Goal: Information Seeking & Learning: Learn about a topic

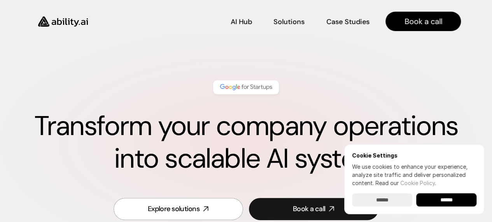
click at [404, 199] on input "******" at bounding box center [382, 200] width 60 height 13
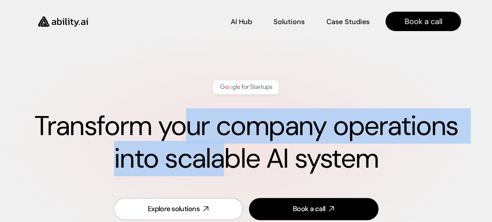
drag, startPoint x: 185, startPoint y: 131, endPoint x: 224, endPoint y: 154, distance: 45.5
click at [223, 153] on h1 "Transform your company operations into scalable AI system" at bounding box center [246, 142] width 430 height 65
click at [224, 154] on h1 "Transform your company operations into scalable AI system" at bounding box center [246, 142] width 430 height 65
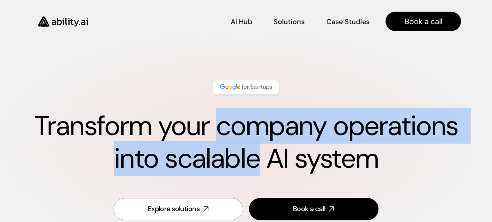
drag, startPoint x: 224, startPoint y: 154, endPoint x: 250, endPoint y: 115, distance: 46.8
click at [247, 120] on h1 "Transform your company operations into scalable AI system" at bounding box center [246, 142] width 430 height 65
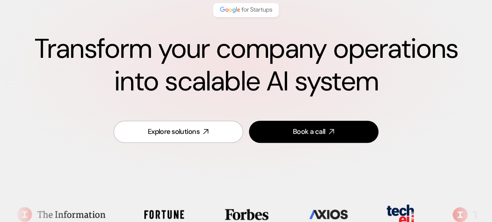
click at [59, 117] on div "Explore solutions Book a call" at bounding box center [246, 132] width 430 height 41
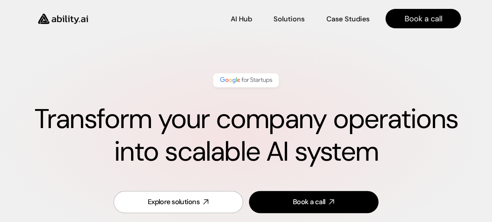
scroll to position [1, 0]
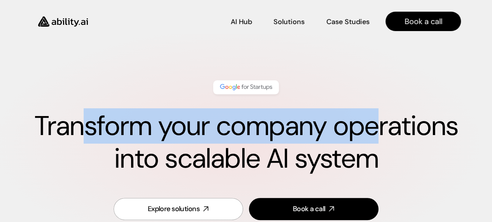
drag, startPoint x: 206, startPoint y: 115, endPoint x: 381, endPoint y: 117, distance: 174.6
click at [381, 117] on div "Transform your company operations into scalable AI system" at bounding box center [246, 128] width 430 height 110
click at [300, 150] on h1 "Transform your company operations into scalable AI system" at bounding box center [246, 142] width 430 height 65
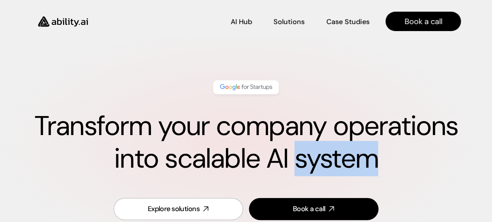
drag, startPoint x: 300, startPoint y: 150, endPoint x: 173, endPoint y: 97, distance: 137.7
click at [202, 101] on div "Transform your company operations into scalable AI system" at bounding box center [246, 128] width 430 height 110
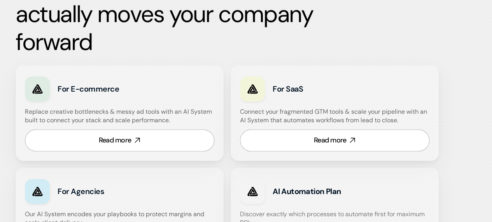
scroll to position [467, 0]
drag, startPoint x: 22, startPoint y: 75, endPoint x: 296, endPoint y: 108, distance: 276.5
click at [294, 107] on div "For E-commerce Replace creative bottlenecks & messy ad tools with an AI System …" at bounding box center [227, 164] width 423 height 198
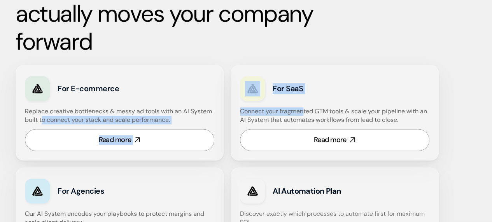
drag, startPoint x: 312, startPoint y: 112, endPoint x: 42, endPoint y: 117, distance: 269.5
click at [42, 117] on div "For E-commerce Replace creative bottlenecks & messy ad tools with an AI System …" at bounding box center [227, 164] width 423 height 198
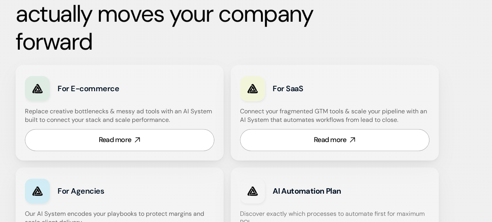
click at [0, 91] on div "Built for growth-stage teams scaling from manual to intelligent When tools get …" at bounding box center [246, 42] width 492 height 481
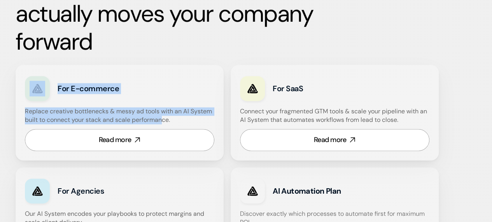
drag, startPoint x: 2, startPoint y: 80, endPoint x: 162, endPoint y: 122, distance: 165.4
click at [162, 122] on div "Built for growth-stage teams scaling from manual to intelligent When tools get …" at bounding box center [246, 42] width 492 height 481
drag, startPoint x: 174, startPoint y: 118, endPoint x: 5, endPoint y: 90, distance: 171.5
click at [5, 90] on div "Built for growth-stage teams scaling from manual to intelligent When tools get …" at bounding box center [246, 42] width 492 height 481
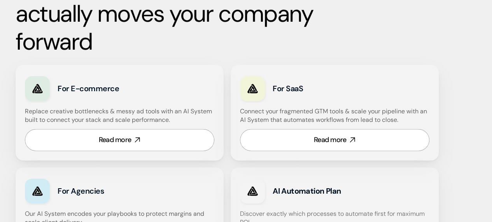
click at [4, 90] on div "Built for growth-stage teams scaling from manual to intelligent When tools get …" at bounding box center [246, 42] width 492 height 481
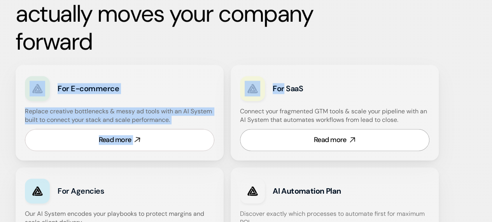
drag, startPoint x: 4, startPoint y: 90, endPoint x: 218, endPoint y: 142, distance: 220.1
click at [218, 142] on div "Built for growth-stage teams scaling from manual to intelligent When tools get …" at bounding box center [246, 42] width 492 height 481
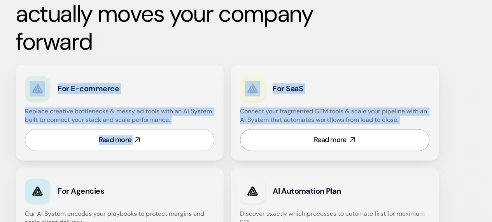
drag, startPoint x: 231, startPoint y: 142, endPoint x: 49, endPoint y: 102, distance: 187.0
click at [49, 102] on div "For E-commerce Replace creative bottlenecks & messy ad tools with an AI System …" at bounding box center [227, 164] width 423 height 198
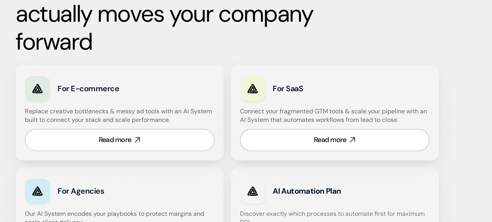
click at [49, 102] on div "For E-commerce" at bounding box center [119, 88] width 189 height 29
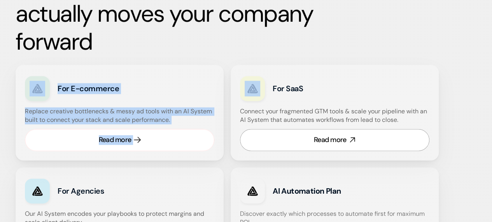
drag, startPoint x: 14, startPoint y: 85, endPoint x: 148, endPoint y: 131, distance: 141.7
click at [148, 131] on div "Built for growth-stage teams scaling from manual to intelligent When tools get …" at bounding box center [246, 42] width 492 height 481
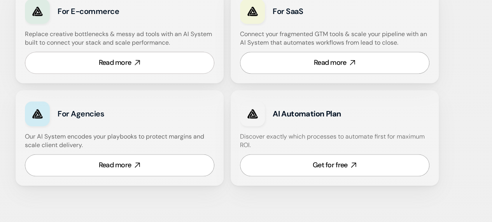
scroll to position [544, 0]
click at [135, 58] on link "Read more" at bounding box center [119, 62] width 189 height 22
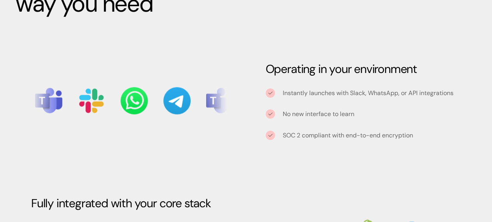
scroll to position [855, 0]
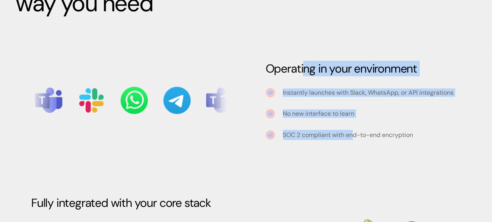
drag, startPoint x: 303, startPoint y: 59, endPoint x: 354, endPoint y: 138, distance: 94.4
click at [354, 138] on div "Operating in your environment Instantly launches with Slack, WhatsApp, or API i…" at bounding box center [363, 100] width 227 height 117
click at [354, 138] on p "SOC 2 compliant with end-to-end encryption" at bounding box center [348, 135] width 130 height 10
drag, startPoint x: 354, startPoint y: 138, endPoint x: 363, endPoint y: 59, distance: 79.1
click at [363, 59] on div "Operating in your environment Instantly launches with Slack, WhatsApp, or API i…" at bounding box center [363, 100] width 227 height 117
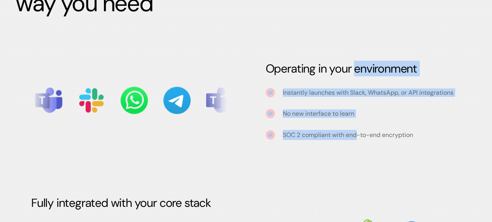
click at [363, 59] on div "Operating in your environment Instantly launches with Slack, WhatsApp, or API i…" at bounding box center [363, 100] width 227 height 117
drag, startPoint x: 363, startPoint y: 59, endPoint x: 362, endPoint y: 143, distance: 84.0
click at [362, 143] on div "Operating in your environment Instantly launches with Slack, WhatsApp, or API i…" at bounding box center [363, 100] width 227 height 117
click at [361, 136] on p "SOC 2 compliant with end-to-end encryption" at bounding box center [348, 135] width 130 height 10
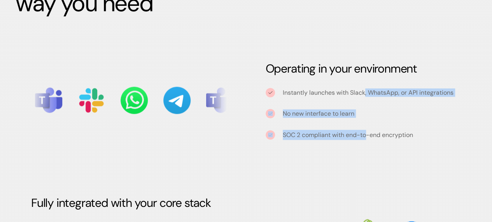
drag, startPoint x: 361, startPoint y: 136, endPoint x: 364, endPoint y: 77, distance: 59.2
click at [365, 81] on div "Operating in your environment Instantly launches with Slack, WhatsApp, or API i…" at bounding box center [363, 100] width 227 height 117
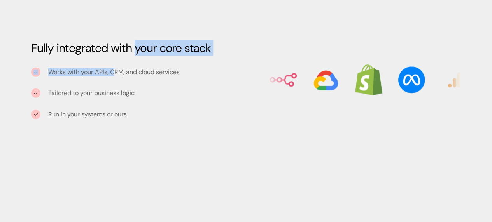
scroll to position [1011, 0]
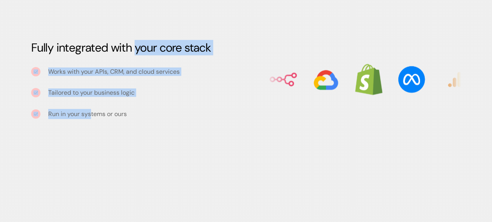
drag, startPoint x: 136, startPoint y: 44, endPoint x: 90, endPoint y: 128, distance: 95.4
click at [90, 128] on div "Operating in your environment Instantly launches with Slack, WhatsApp, or API i…" at bounding box center [246, 12] width 461 height 261
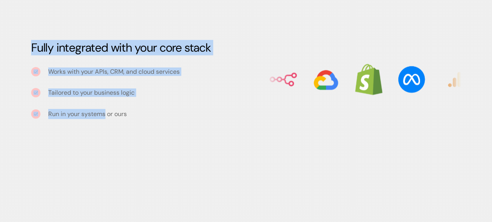
drag, startPoint x: 90, startPoint y: 128, endPoint x: 136, endPoint y: 21, distance: 116.9
click at [136, 21] on div "AI Hub AI Hub Solutions Solutions Case Studies Case Studies Book a call" at bounding box center [246, 17] width 492 height 34
drag, startPoint x: 136, startPoint y: 21, endPoint x: 82, endPoint y: 161, distance: 150.6
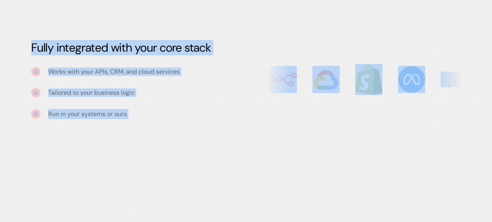
click at [82, 161] on div "Standard foundation, custom configuration We equip this AI system with the agen…" at bounding box center [246, 224] width 461 height 146
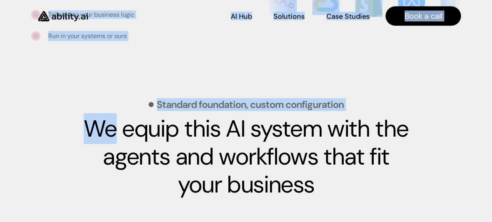
scroll to position [1089, 0]
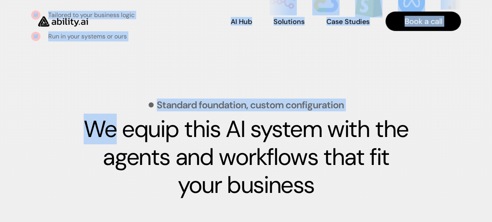
drag, startPoint x: 211, startPoint y: 101, endPoint x: 244, endPoint y: 176, distance: 82.5
click at [233, 157] on div "Standard foundation, custom configuration We equip this AI system with the agen…" at bounding box center [246, 149] width 461 height 99
drag, startPoint x: 253, startPoint y: 188, endPoint x: 252, endPoint y: 135, distance: 52.9
click at [252, 135] on strong "We equip this AI system with the agents and workflows that fit your business" at bounding box center [249, 157] width 330 height 87
click at [252, 134] on strong "We equip this AI system with the agents and workflows that fit your business" at bounding box center [249, 157] width 330 height 87
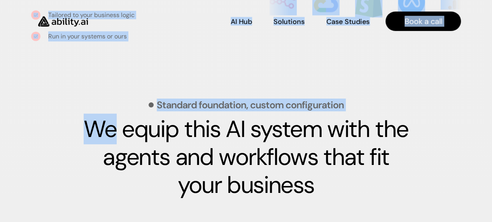
drag, startPoint x: 252, startPoint y: 134, endPoint x: 273, endPoint y: 190, distance: 59.7
click at [273, 190] on strong "We equip this AI system with the agents and workflows that fit your business" at bounding box center [249, 157] width 330 height 87
drag, startPoint x: 273, startPoint y: 190, endPoint x: 212, endPoint y: 139, distance: 78.9
click at [215, 142] on strong "We equip this AI system with the agents and workflows that fit your business" at bounding box center [249, 157] width 330 height 87
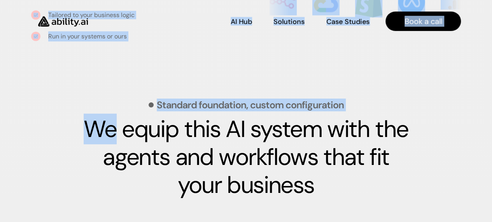
click at [61, 119] on div "Standard foundation, custom configuration We equip this AI system with the agen…" at bounding box center [246, 149] width 461 height 99
drag, startPoint x: 61, startPoint y: 119, endPoint x: 351, endPoint y: 201, distance: 301.1
click at [351, 201] on div "Standard foundation, custom configuration We equip this AI system with the agen…" at bounding box center [246, 146] width 461 height 146
drag, startPoint x: 351, startPoint y: 201, endPoint x: 65, endPoint y: 79, distance: 310.9
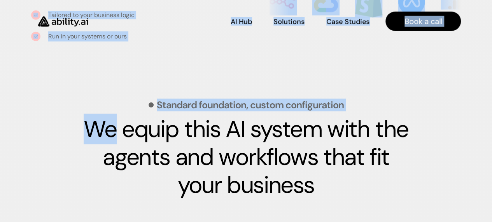
click at [65, 79] on div "Standard foundation, custom configuration We equip this AI system with the agen…" at bounding box center [246, 146] width 461 height 146
click at [58, 77] on div "Standard foundation, custom configuration We equip this AI system with the agen…" at bounding box center [246, 146] width 461 height 146
drag, startPoint x: 58, startPoint y: 77, endPoint x: 341, endPoint y: 188, distance: 303.5
click at [341, 187] on div "Standard foundation, custom configuration We equip this AI system with the agen…" at bounding box center [246, 146] width 461 height 146
click at [341, 188] on h3 "We equip this AI system with the agents and workflows that fit your business" at bounding box center [246, 157] width 332 height 84
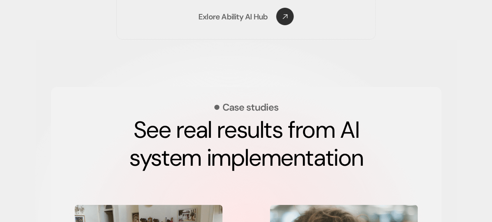
scroll to position [1322, 0]
drag, startPoint x: 264, startPoint y: 149, endPoint x: 211, endPoint y: 124, distance: 58.8
click at [212, 124] on strong "See real results from AI system implementation" at bounding box center [246, 143] width 235 height 59
click at [85, 118] on div "Case studies See real results from AI system implementation Reply.io transforms…" at bounding box center [246, 226] width 390 height 279
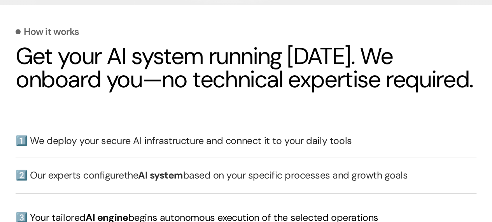
scroll to position [1711, 0]
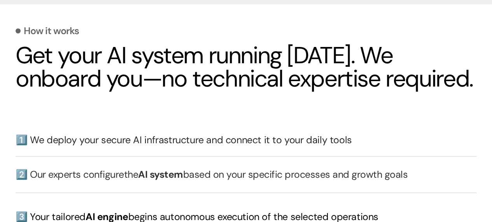
drag, startPoint x: 260, startPoint y: 38, endPoint x: 302, endPoint y: 80, distance: 60.2
click at [301, 80] on div "How it works Get your AI system running in 30 days. We onboard you—no technical…" at bounding box center [246, 58] width 461 height 65
click at [303, 81] on h2 "Get your AI system running in 30 days. We onboard you—no technical expertise re…" at bounding box center [246, 67] width 461 height 47
drag, startPoint x: 303, startPoint y: 81, endPoint x: 163, endPoint y: 55, distance: 141.6
click at [206, 57] on h2 "Get your AI system running in 30 days. We onboard you—no technical expertise re…" at bounding box center [246, 67] width 461 height 47
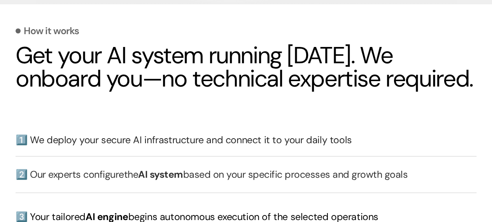
click at [149, 59] on h2 "Get your AI system running in 30 days. We onboard you—no technical expertise re…" at bounding box center [246, 67] width 461 height 47
drag, startPoint x: 149, startPoint y: 59, endPoint x: 327, endPoint y: 124, distance: 189.6
click at [247, 107] on div "How it works Get your AI system running in 30 days. We onboard you—no technical…" at bounding box center [246, 192] width 461 height 365
click at [233, 115] on div "How it works Get your AI system running in 30 days. We onboard you—no technical…" at bounding box center [246, 192] width 461 height 365
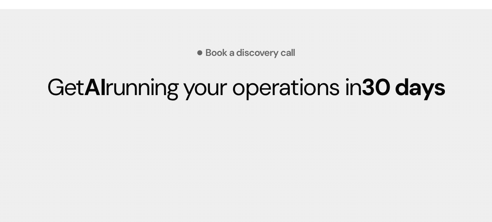
drag, startPoint x: 96, startPoint y: 90, endPoint x: 298, endPoint y: 98, distance: 202.4
click at [267, 99] on p "Get AI running your operations in 30 days" at bounding box center [246, 87] width 461 height 28
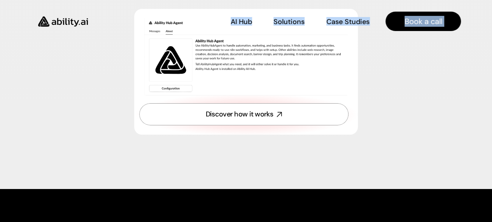
scroll to position [2800, 0]
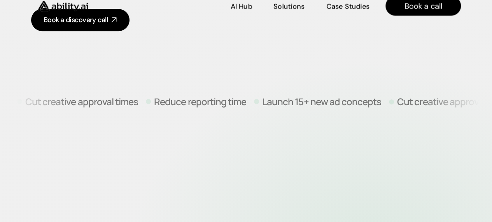
scroll to position [233, 0]
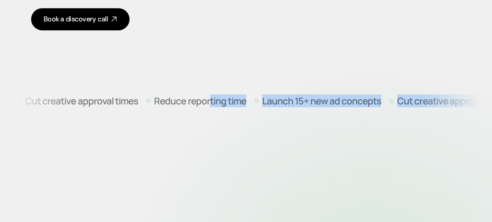
drag, startPoint x: 182, startPoint y: 101, endPoint x: 327, endPoint y: 150, distance: 152.6
click at [337, 117] on ul "Cut creative approval times Reduce reporting time Launch 15+ new ad concepts Cu…" at bounding box center [245, 100] width 458 height 39
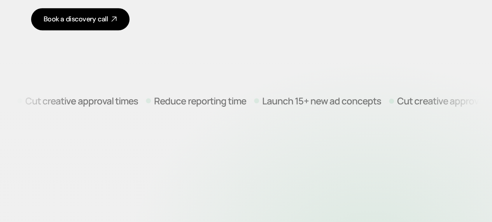
click at [337, 117] on ul "Cut creative approval times Reduce reporting time Launch 15+ new ad concepts Cu…" at bounding box center [245, 100] width 458 height 39
click at [388, 117] on div "Cut creative approval times" at bounding box center [448, 100] width 121 height 40
click at [397, 101] on p "Cut creative approval times" at bounding box center [453, 100] width 113 height 9
click at [395, 101] on p "Cut creative approval times" at bounding box center [451, 100] width 113 height 9
click at [397, 101] on p "Cut creative approval times" at bounding box center [453, 100] width 113 height 9
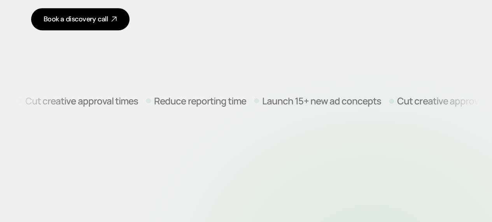
click at [250, 100] on p "Launch 15+ new ad concepts" at bounding box center [308, 100] width 119 height 9
click at [262, 100] on p "Launch 15+ new ad concepts" at bounding box center [321, 100] width 119 height 9
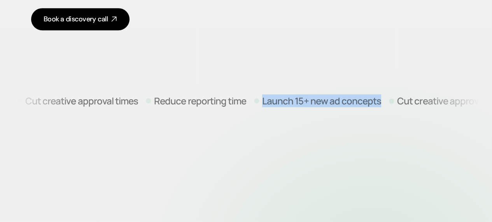
click at [262, 100] on p "Launch 15+ new ad concepts" at bounding box center [321, 100] width 119 height 9
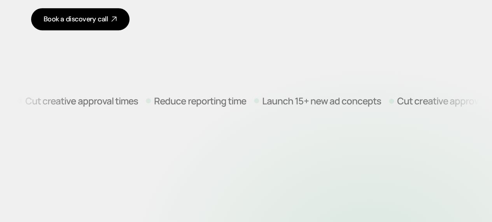
click at [397, 104] on p "Cut creative approval times" at bounding box center [453, 100] width 113 height 9
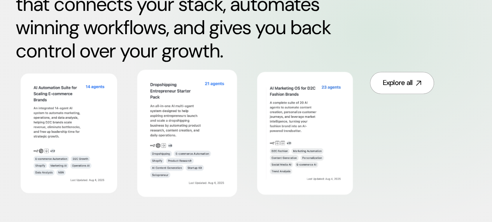
scroll to position [467, 0]
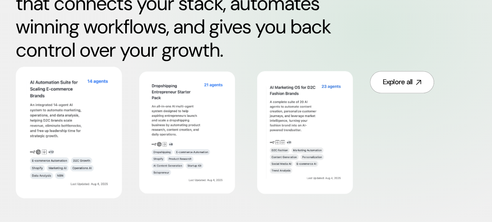
click at [70, 113] on img at bounding box center [69, 132] width 86 height 111
